Goal: Task Accomplishment & Management: Use online tool/utility

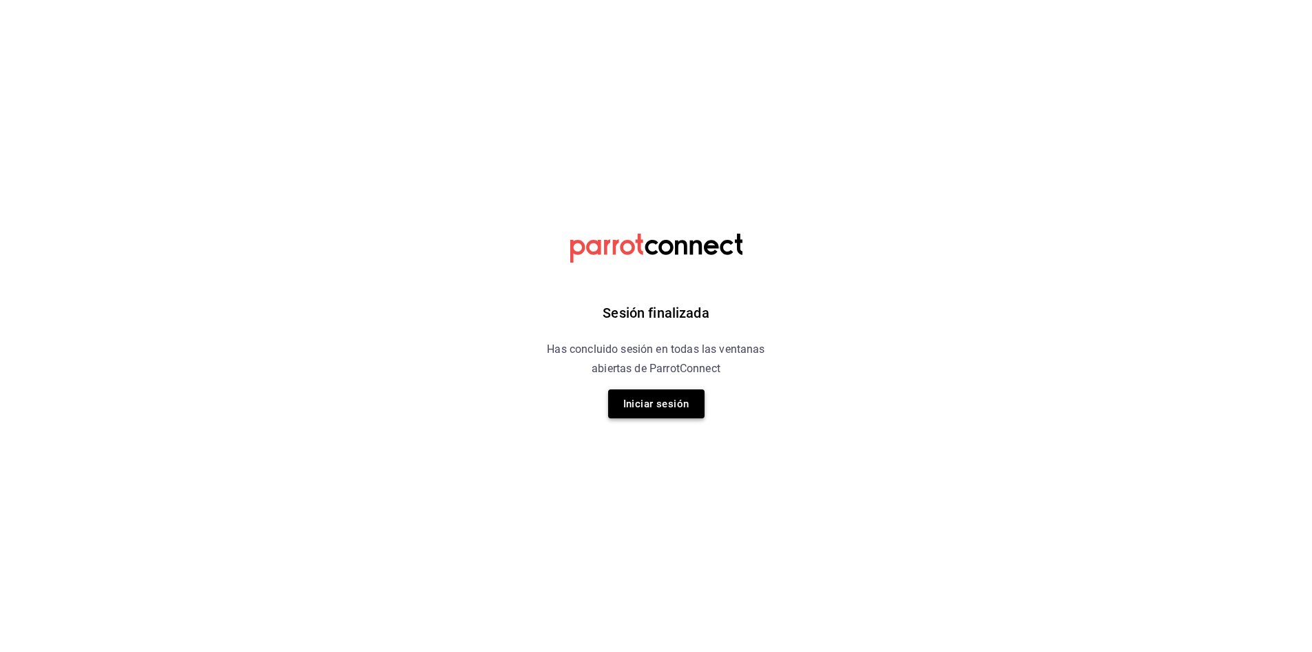
click at [656, 402] on button "Iniciar sesión" at bounding box center [656, 403] width 96 height 29
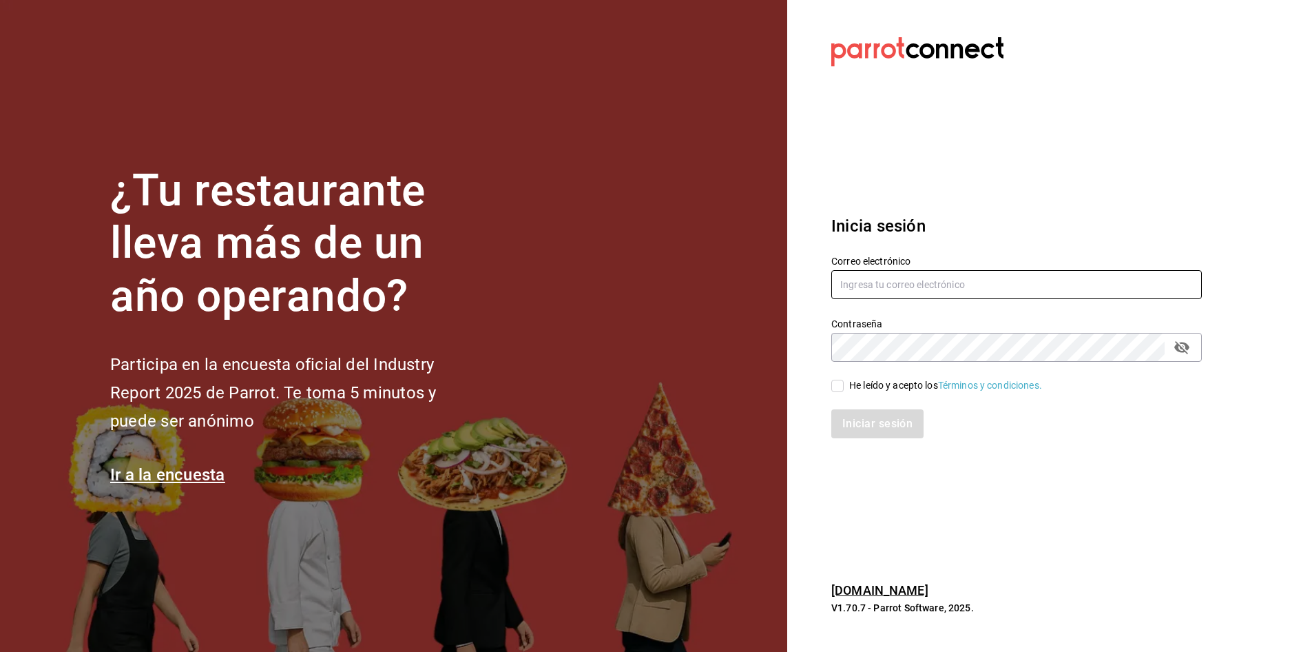
type input "[PERSON_NAME][EMAIL_ADDRESS][PERSON_NAME][DOMAIN_NAME]"
click at [829, 384] on div "He leído y acepto los Términos y condiciones." at bounding box center [1008, 378] width 387 height 32
click at [842, 388] on input "He leído y acepto los Términos y condiciones." at bounding box center [837, 386] width 12 height 12
checkbox input "true"
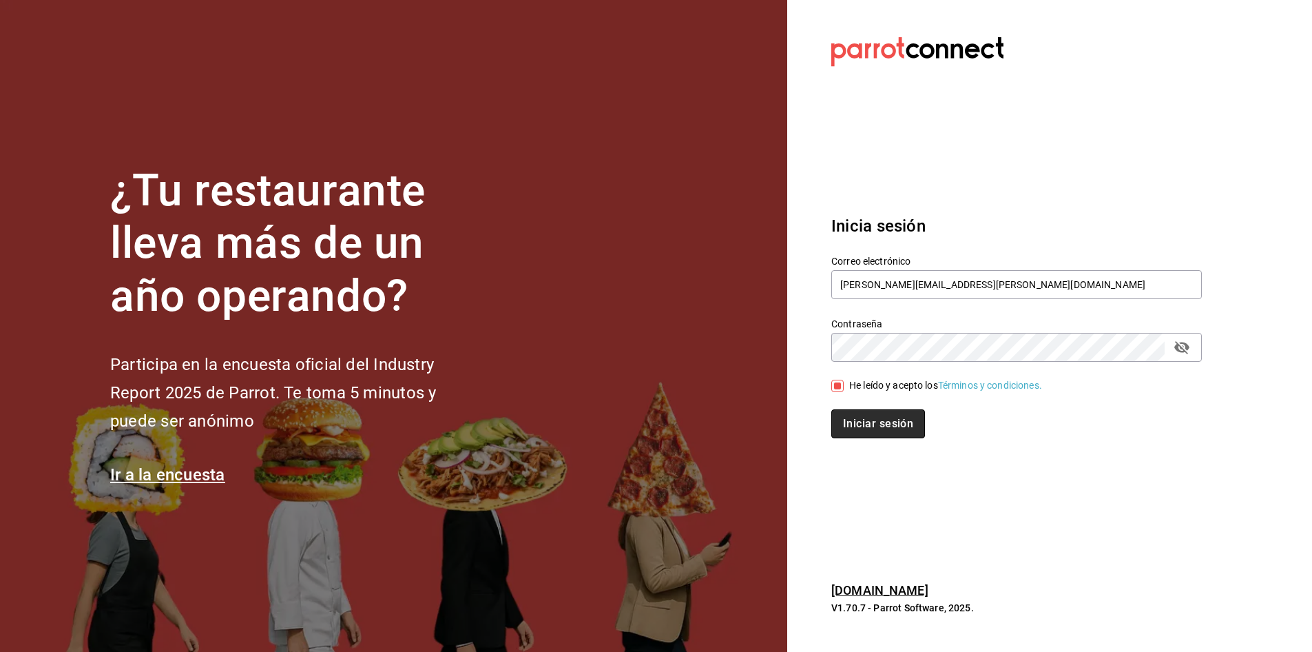
click at [877, 422] on button "Iniciar sesión" at bounding box center [878, 423] width 94 height 29
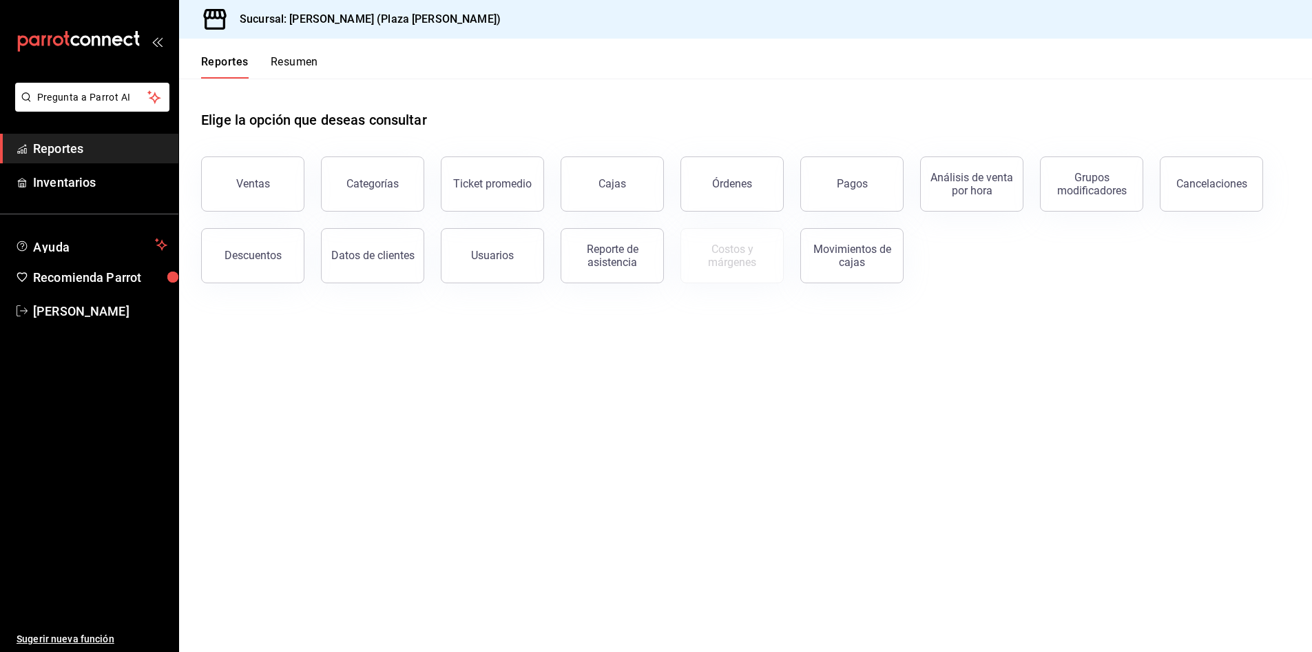
click at [280, 54] on div "Reportes Resumen" at bounding box center [248, 59] width 139 height 40
click at [286, 56] on button "Resumen" at bounding box center [295, 66] width 48 height 23
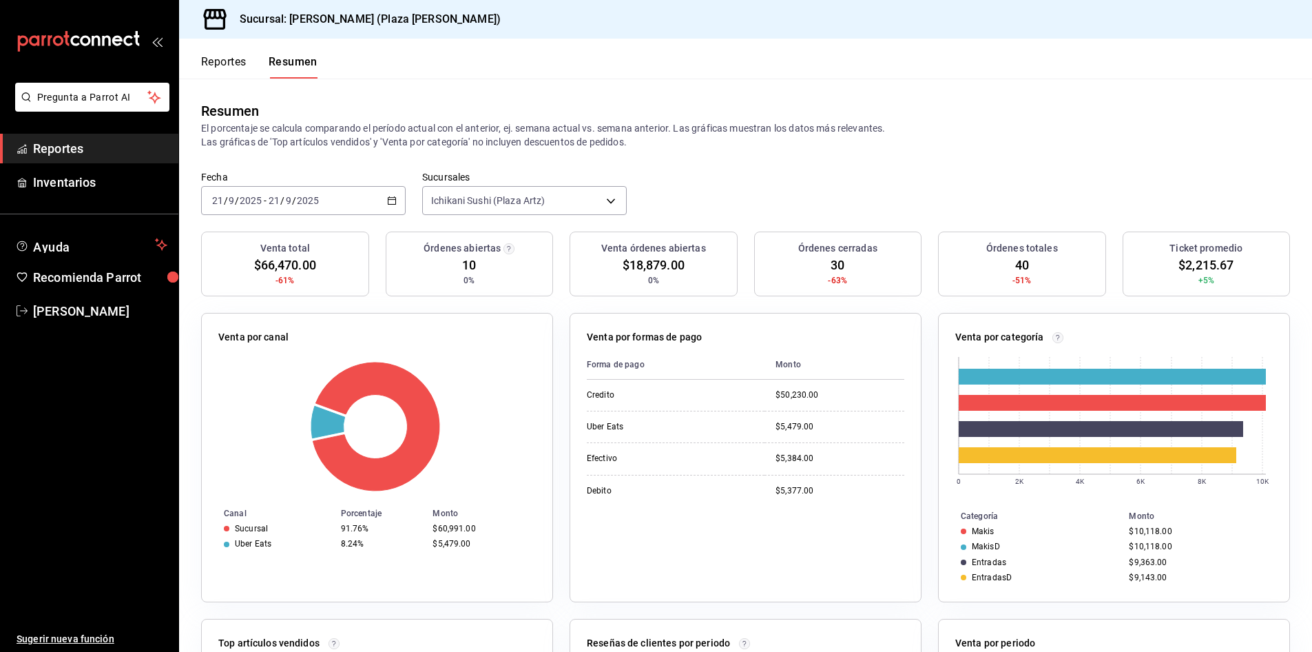
click at [126, 154] on span "Reportes" at bounding box center [100, 148] width 134 height 19
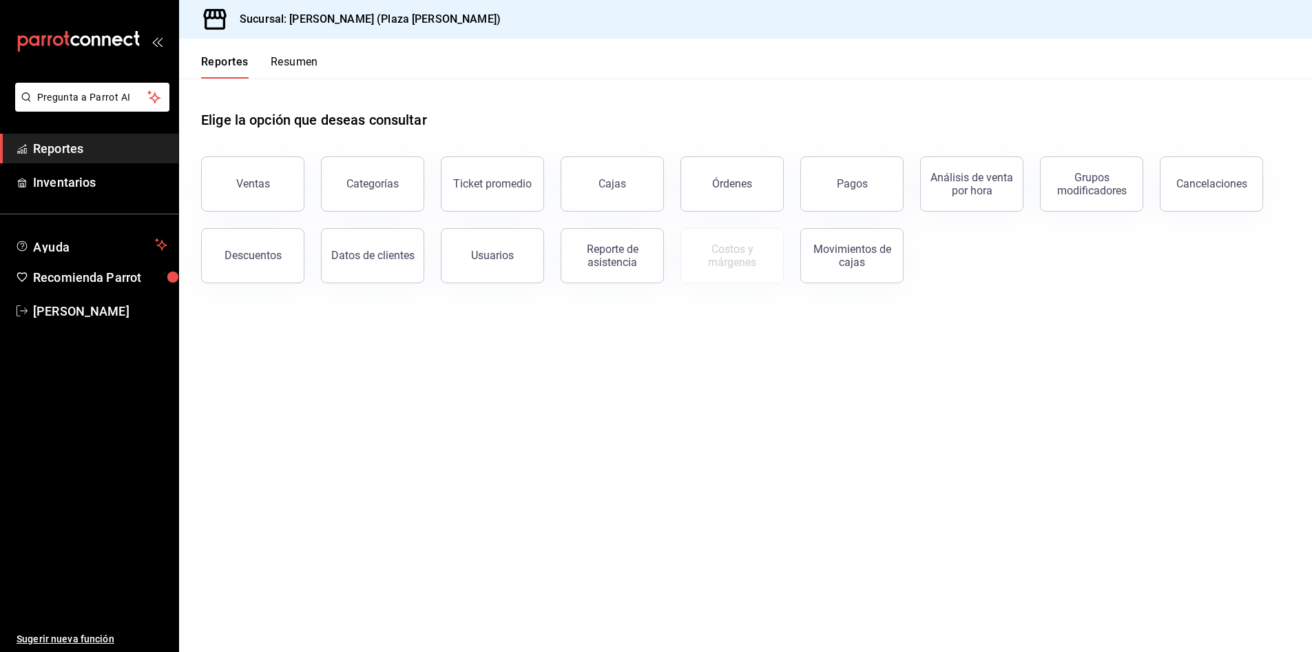
click at [300, 63] on button "Resumen" at bounding box center [295, 66] width 48 height 23
